Goal: Task Accomplishment & Management: Complete application form

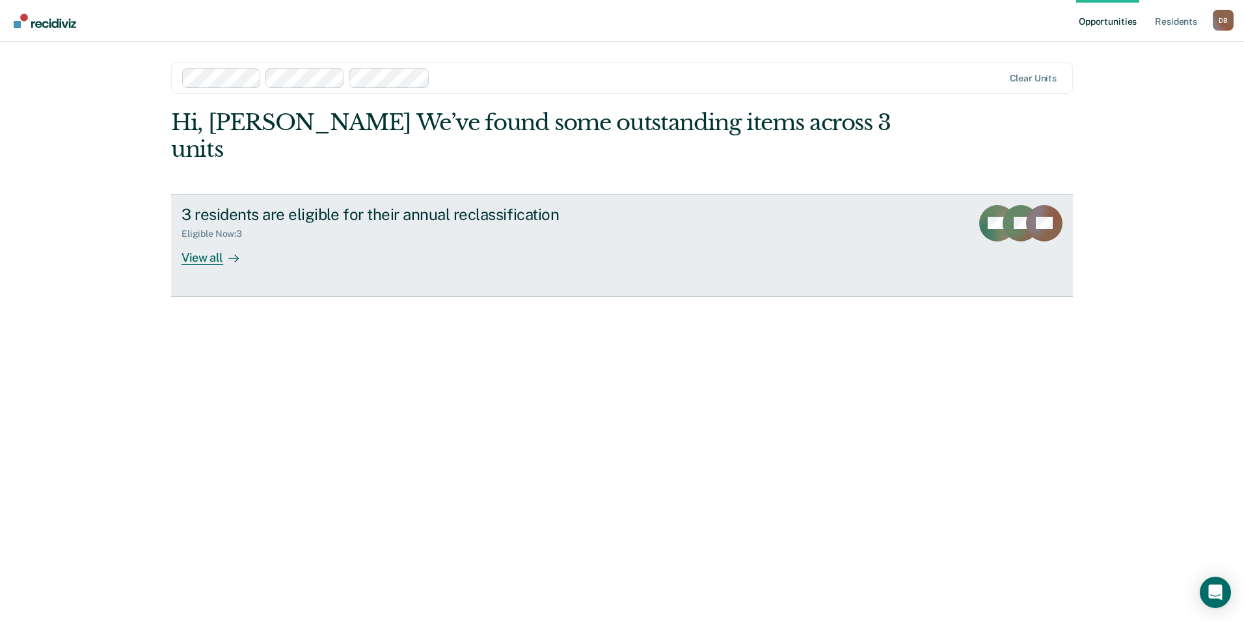
click at [213, 239] on div "View all" at bounding box center [218, 251] width 73 height 25
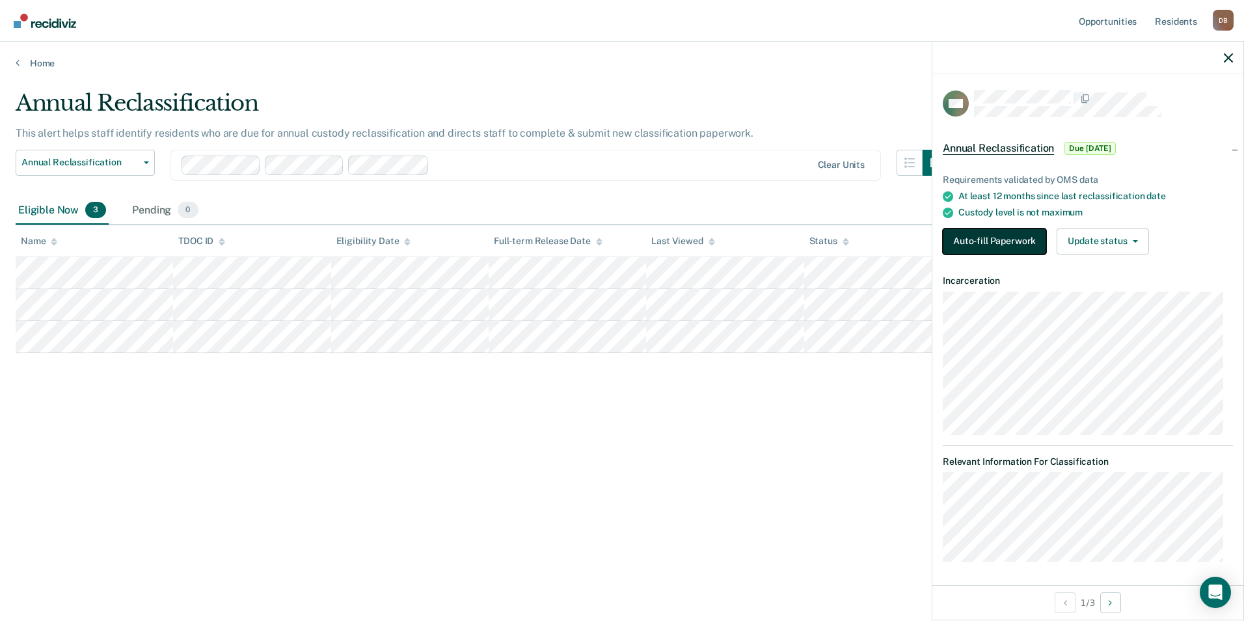
click at [1023, 237] on button "Auto-fill Paperwork" at bounding box center [994, 241] width 103 height 26
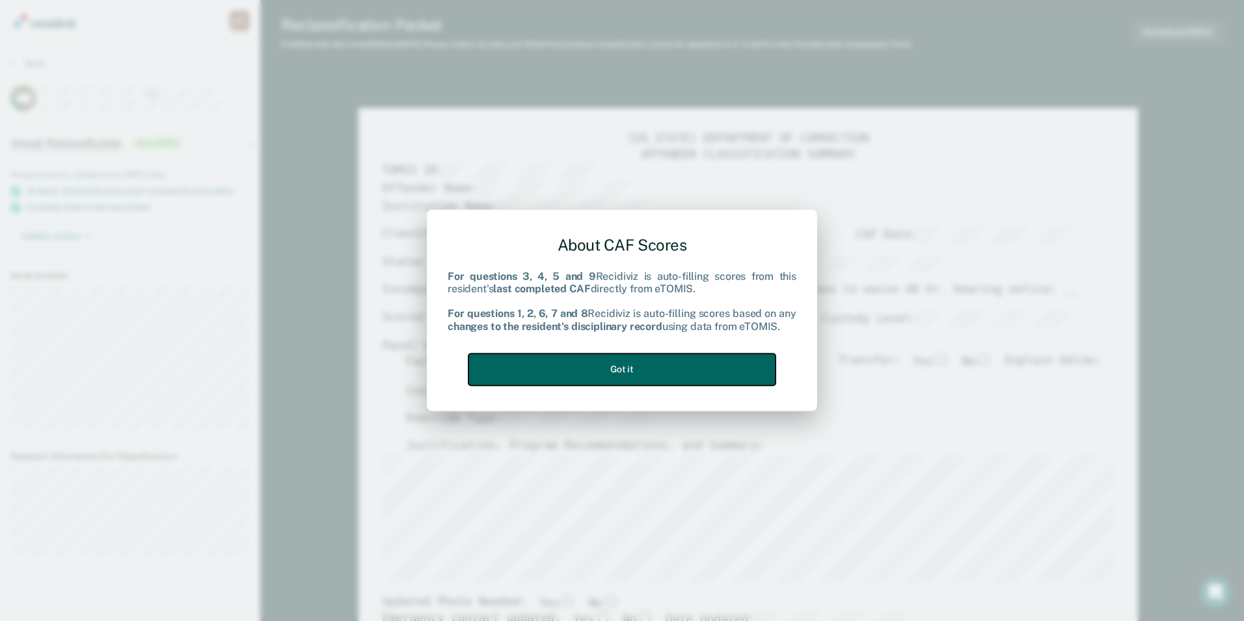
click at [661, 375] on button "Got it" at bounding box center [622, 369] width 307 height 32
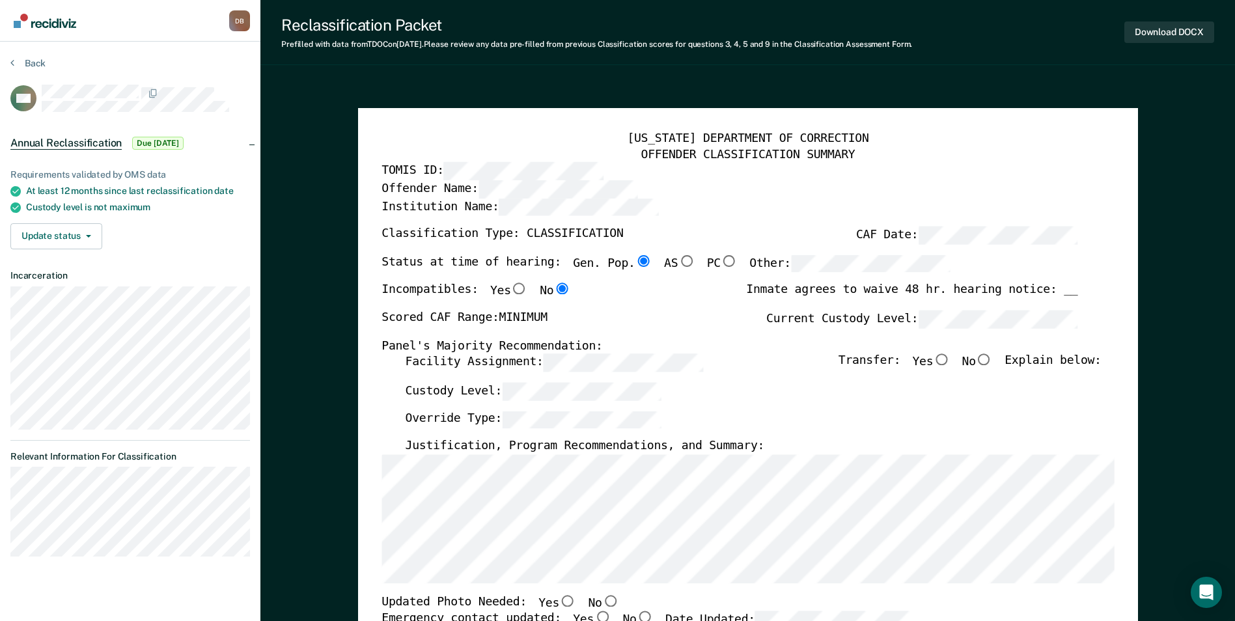
click at [1029, 435] on div "Override Type:" at bounding box center [753, 425] width 696 height 29
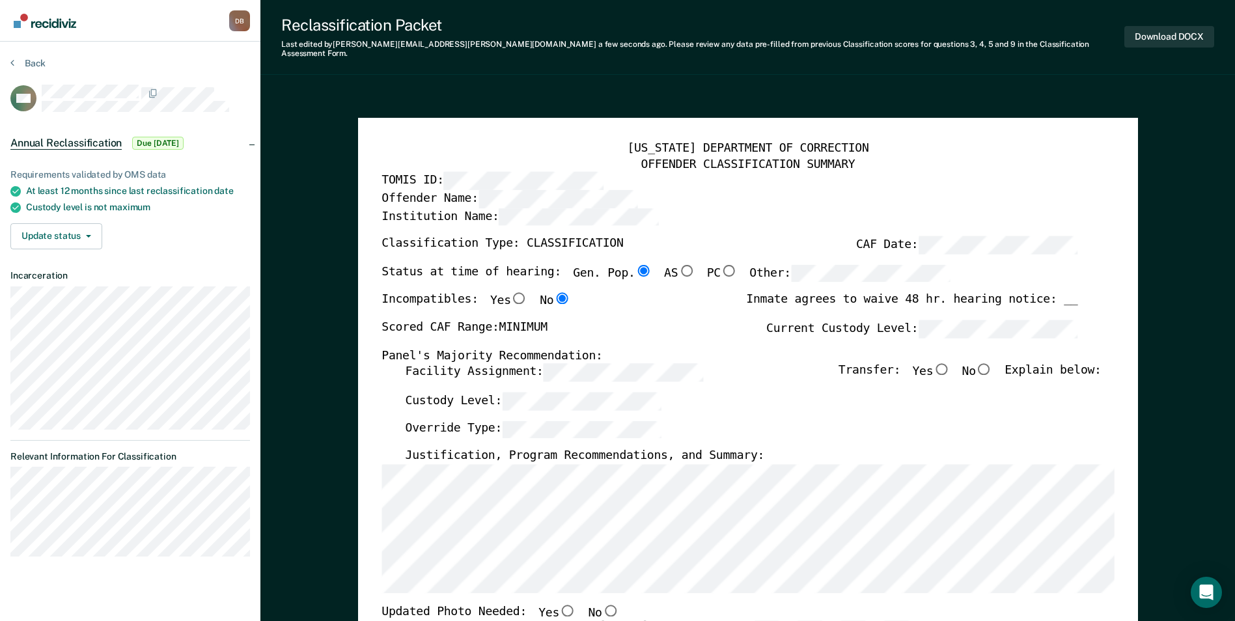
click at [992, 363] on input "No" at bounding box center [984, 369] width 17 height 12
type textarea "x"
radio input "true"
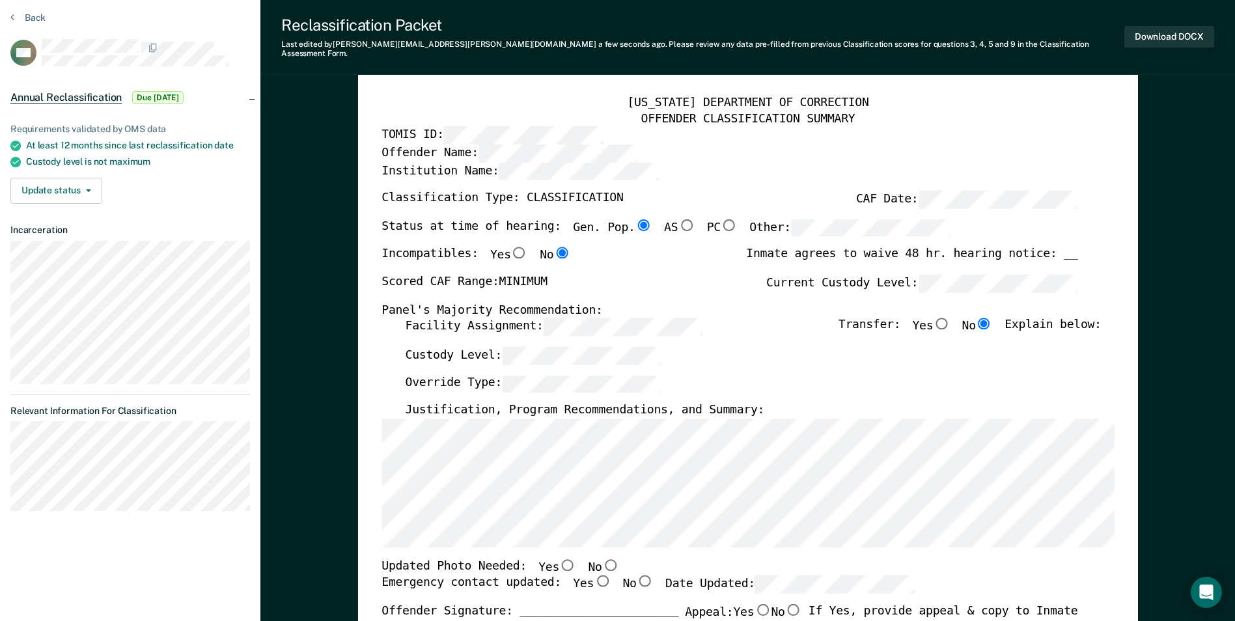
scroll to position [195, 0]
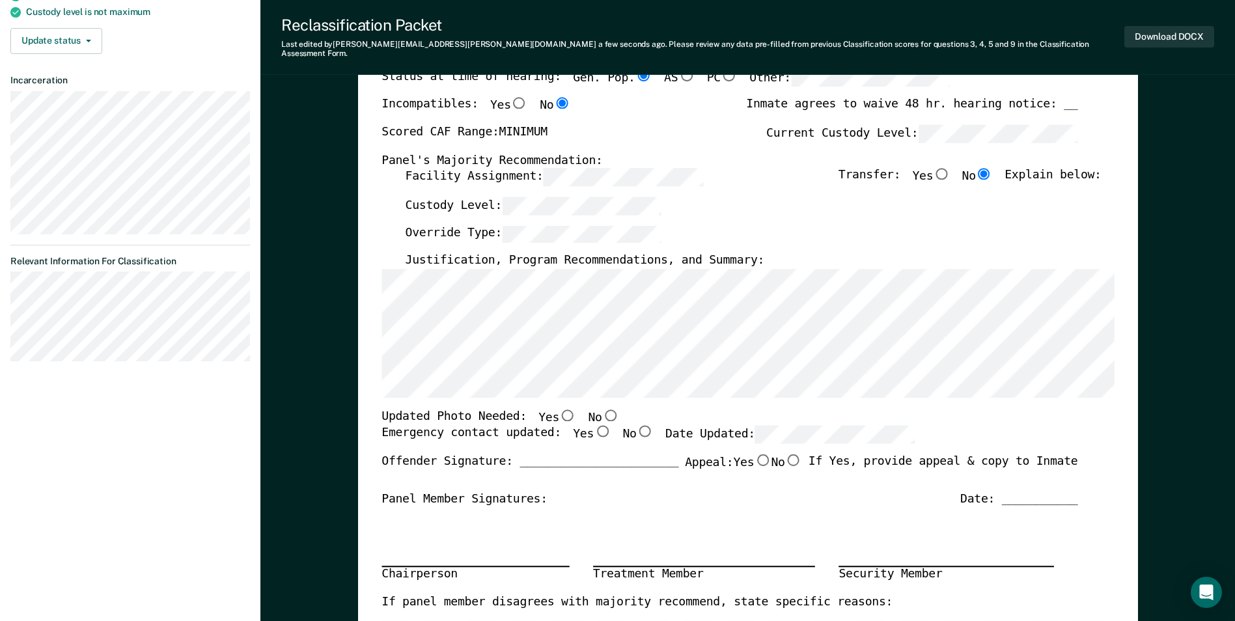
click at [559, 409] on input "Yes" at bounding box center [567, 415] width 17 height 12
type textarea "x"
radio input "true"
drag, startPoint x: 584, startPoint y: 424, endPoint x: 593, endPoint y: 422, distance: 9.2
click at [594, 426] on input "Yes" at bounding box center [602, 432] width 17 height 12
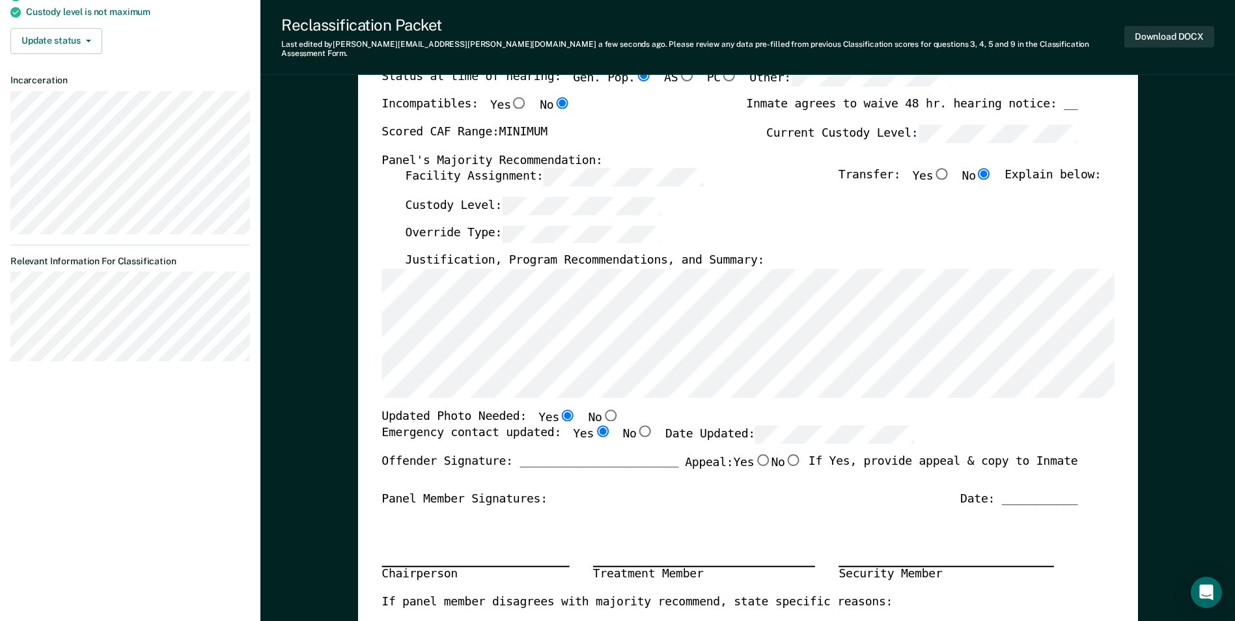
type textarea "x"
radio input "true"
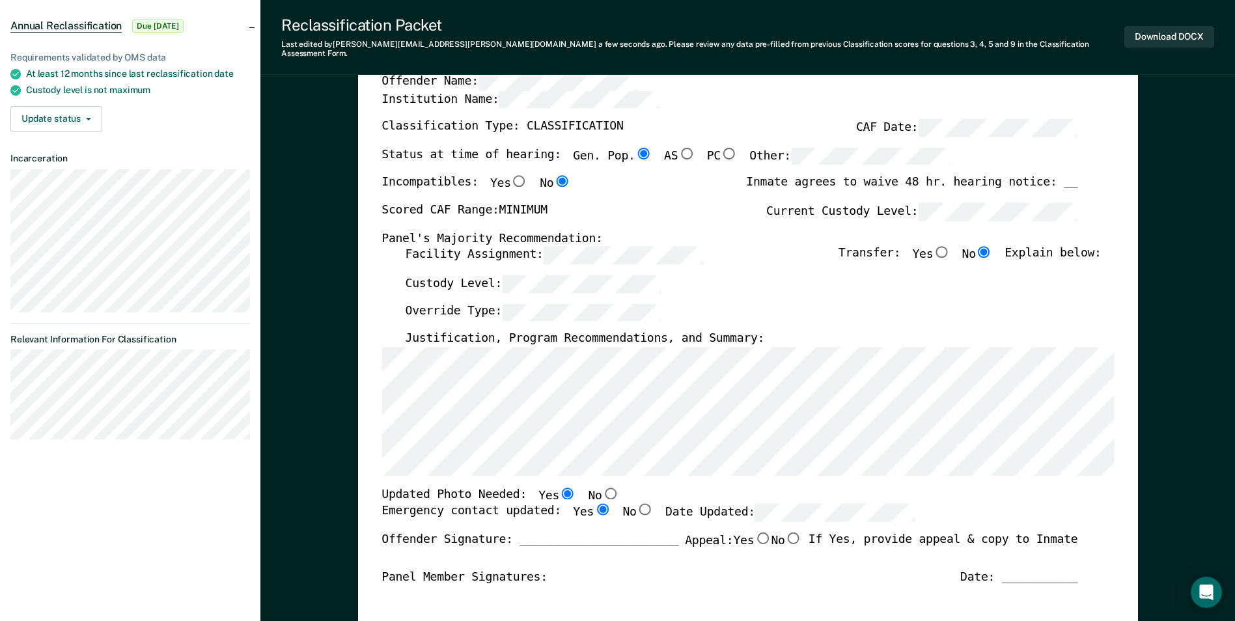
scroll to position [0, 0]
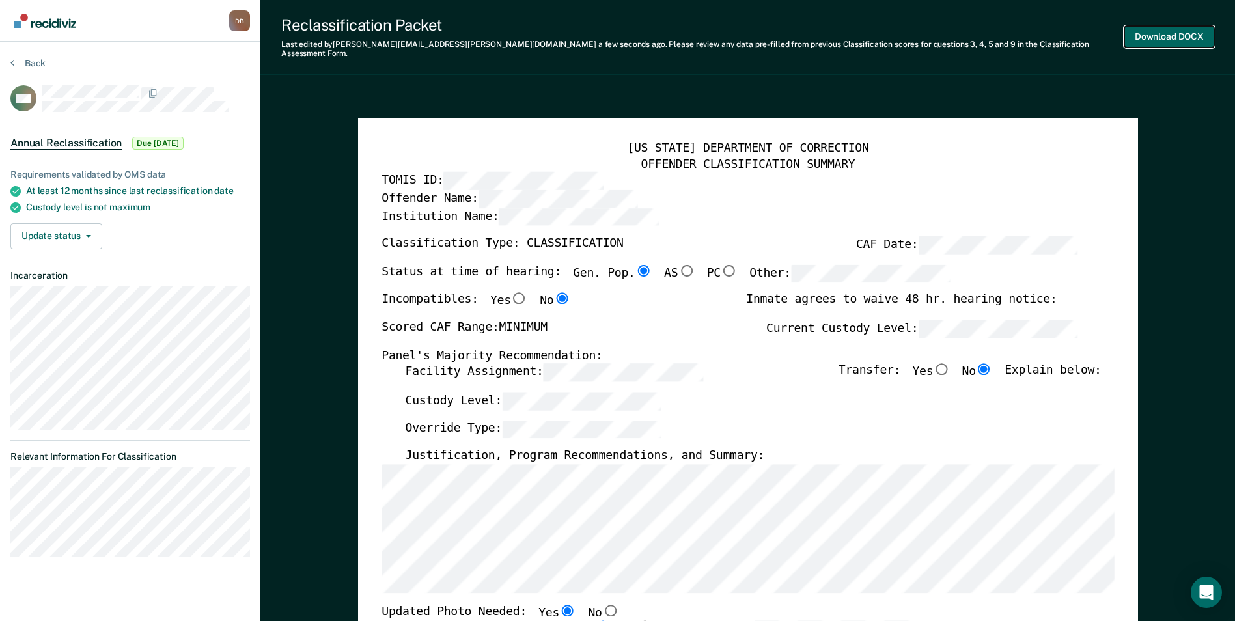
click at [1179, 33] on button "Download DOCX" at bounding box center [1169, 36] width 90 height 21
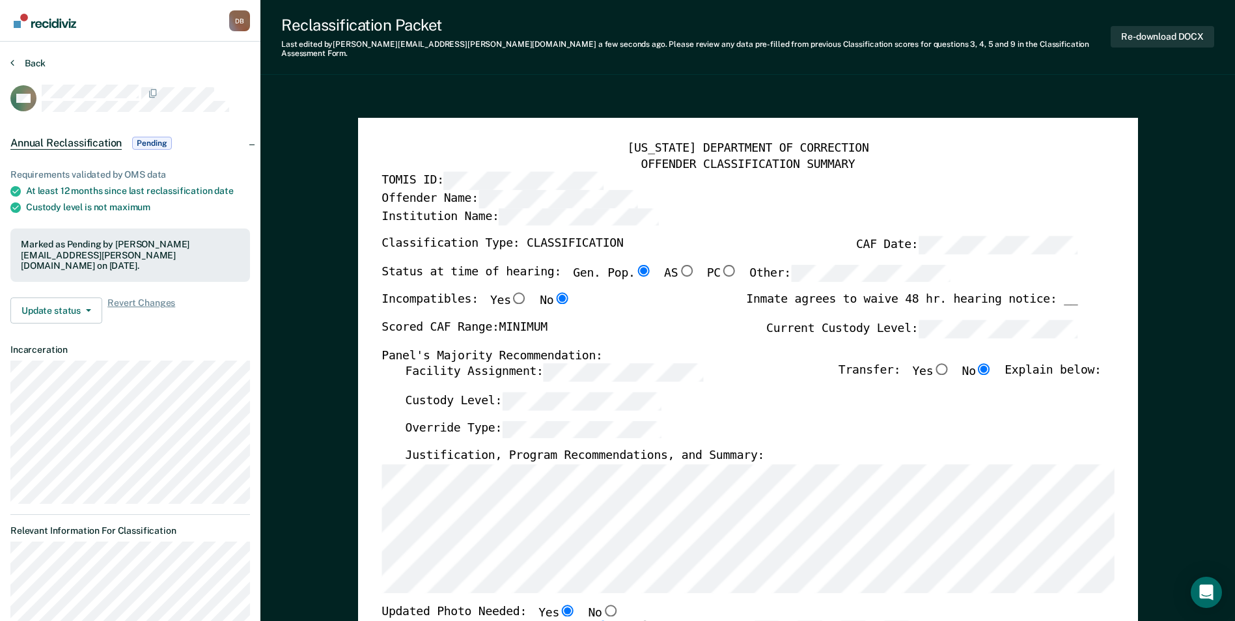
click at [25, 57] on section "Back CM Annual Reclassification Pending Requirements validated by OMS data At l…" at bounding box center [130, 349] width 260 height 615
click at [25, 62] on button "Back" at bounding box center [27, 63] width 35 height 12
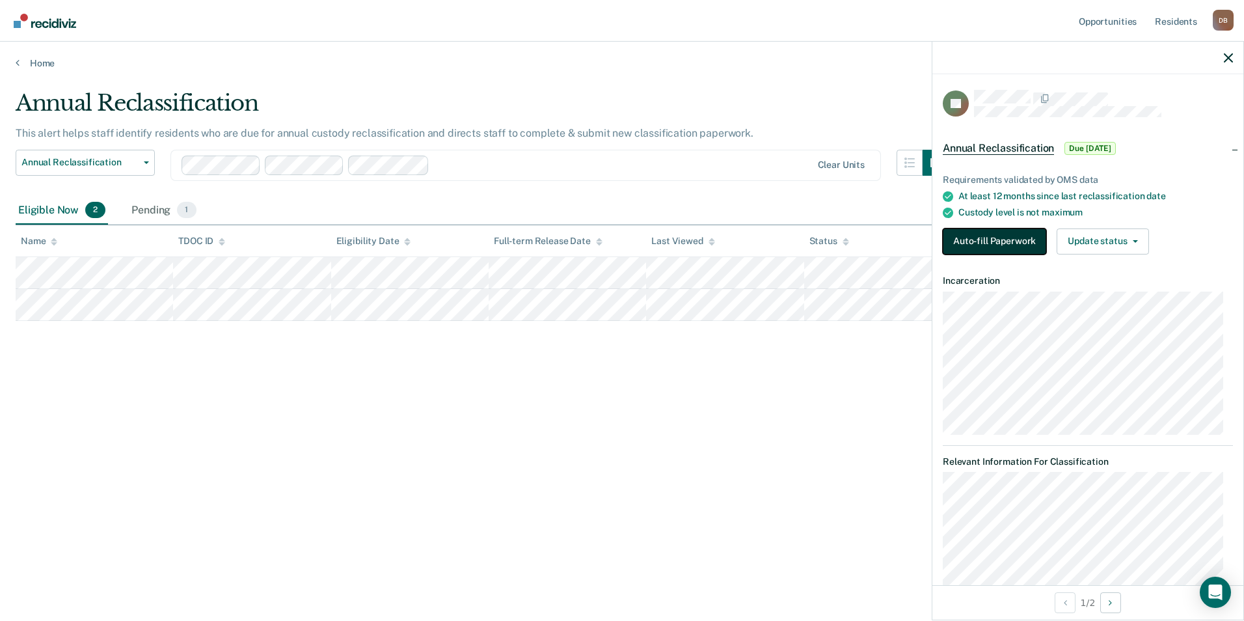
click at [1007, 235] on button "Auto-fill Paperwork" at bounding box center [994, 241] width 103 height 26
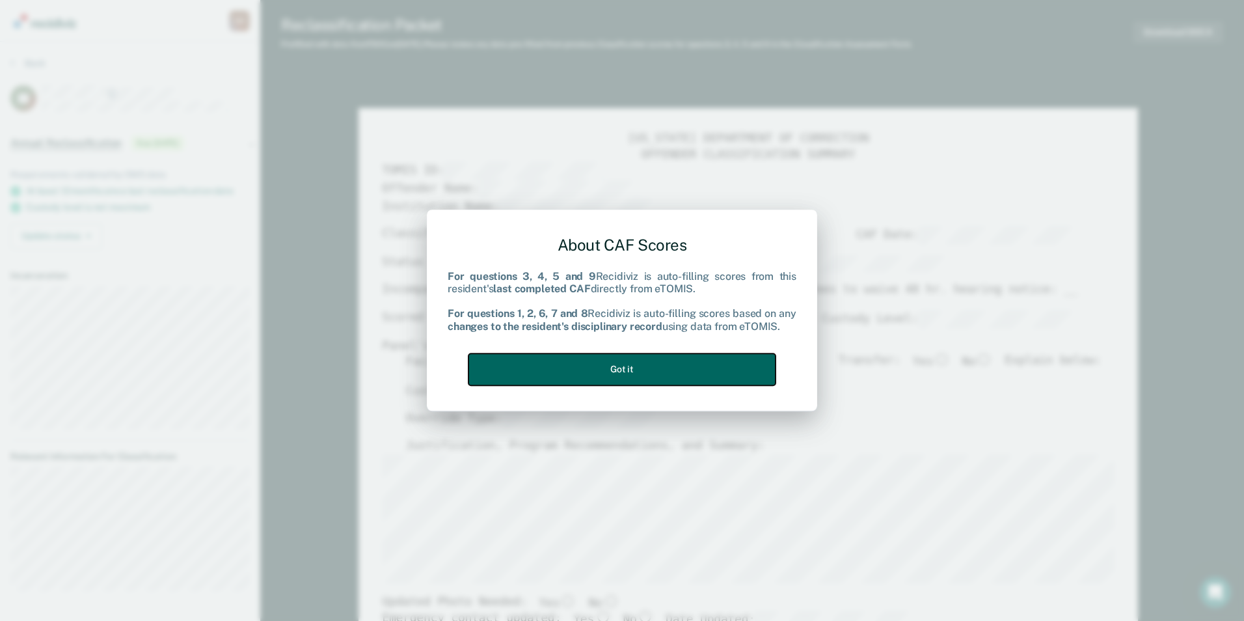
click at [673, 374] on button "Got it" at bounding box center [622, 369] width 307 height 32
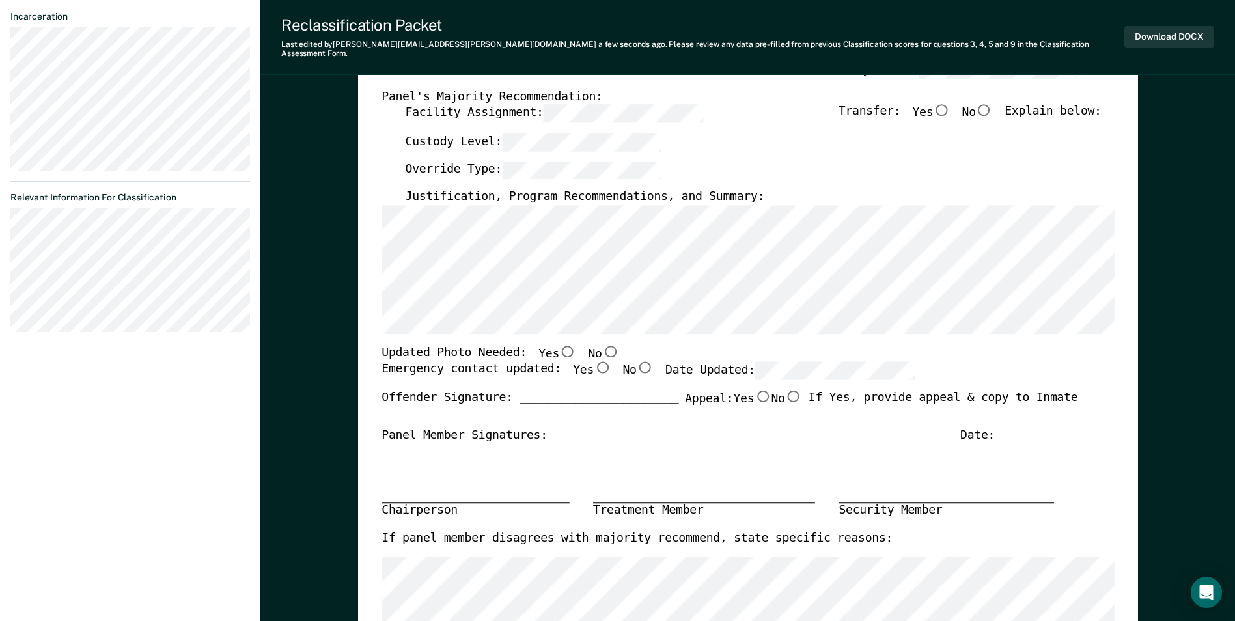
scroll to position [260, 0]
click at [594, 361] on input "Yes" at bounding box center [602, 367] width 17 height 12
type textarea "x"
radio input "true"
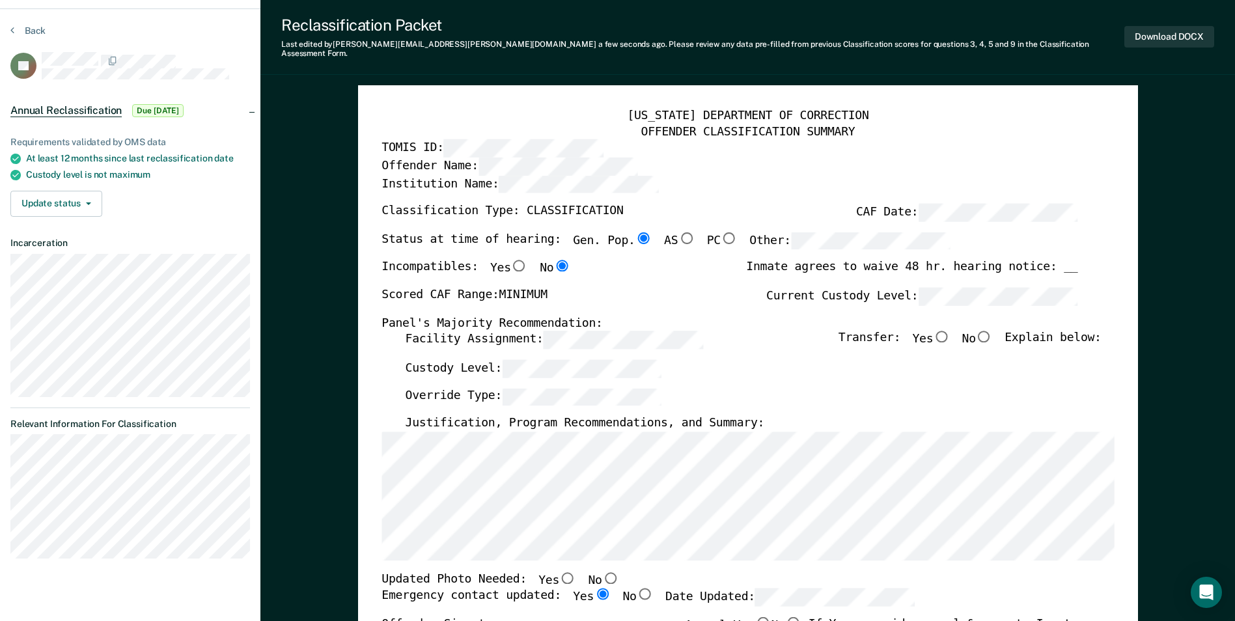
scroll to position [0, 0]
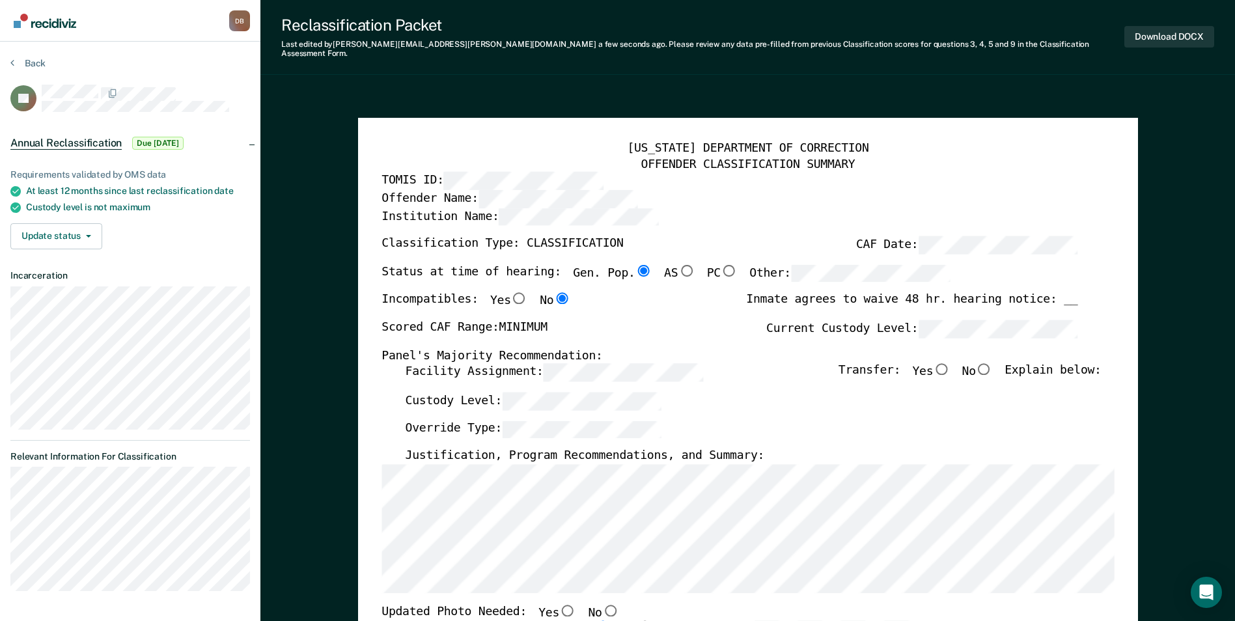
click at [601, 604] on input "No" at bounding box center [609, 610] width 17 height 12
type textarea "x"
radio input "true"
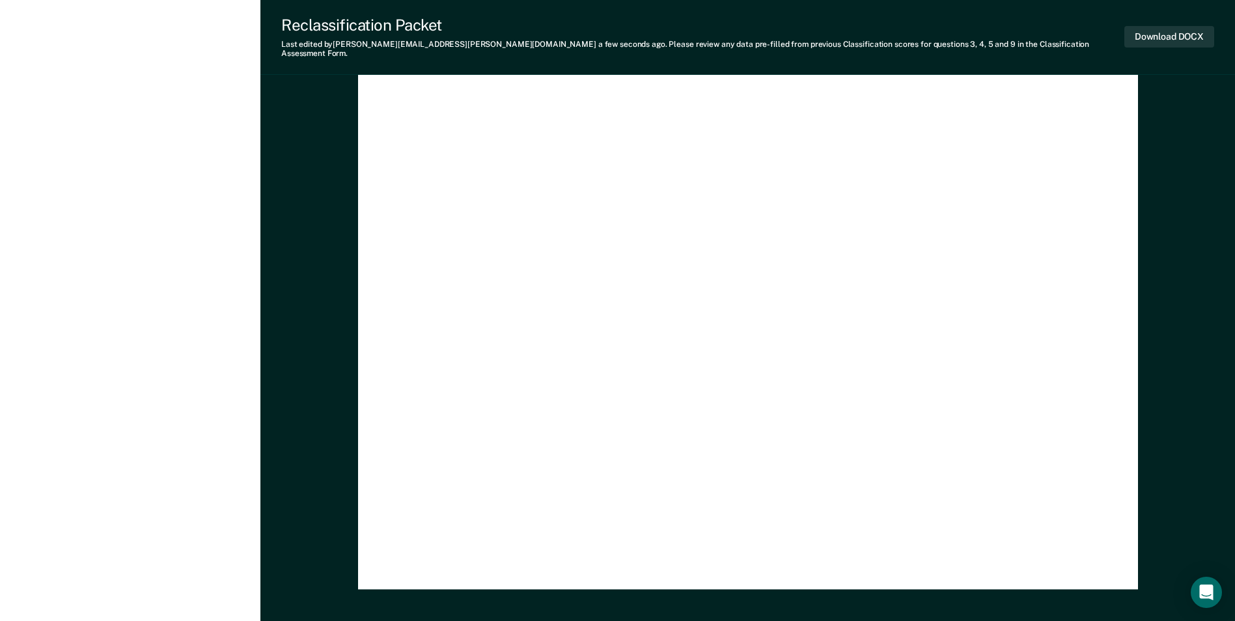
scroll to position [3772, 0]
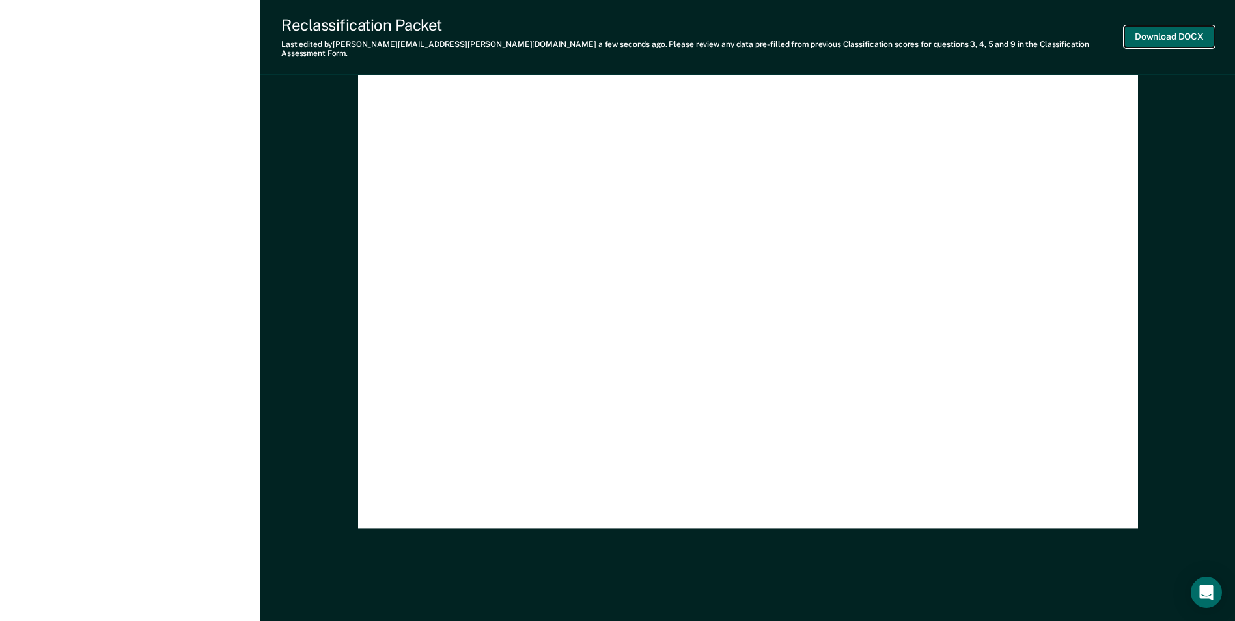
click at [1166, 26] on button "Download DOCX" at bounding box center [1169, 36] width 90 height 21
type textarea "x"
